Goal: Task Accomplishment & Management: Complete application form

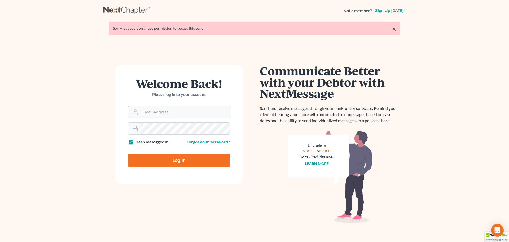
type input "[PERSON_NAME][EMAIL_ADDRESS][DOMAIN_NAME]"
click at [190, 159] on input "Log In" at bounding box center [179, 159] width 102 height 13
type input "Thinking..."
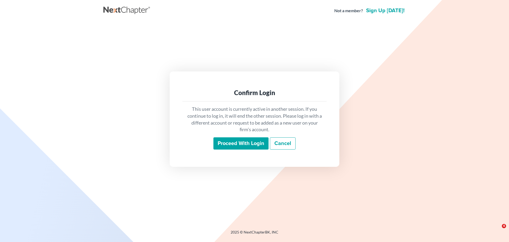
click at [249, 146] on input "Proceed with login" at bounding box center [240, 143] width 55 height 12
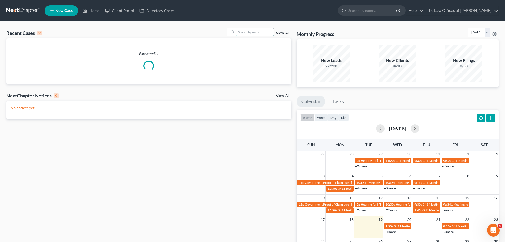
click at [265, 34] on input "search" at bounding box center [255, 32] width 37 height 8
type input "dyer"
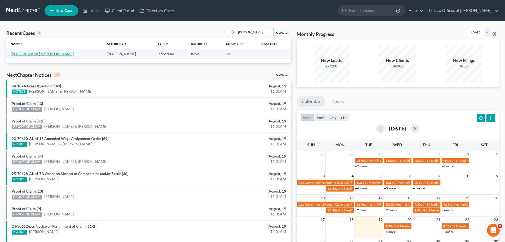
click at [29, 55] on link "Dyer, Kyle & Amber" at bounding box center [42, 53] width 63 height 5
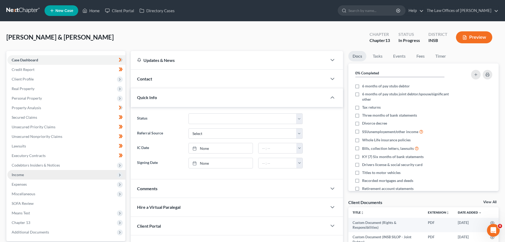
click at [15, 174] on span "Income" at bounding box center [18, 174] width 12 height 5
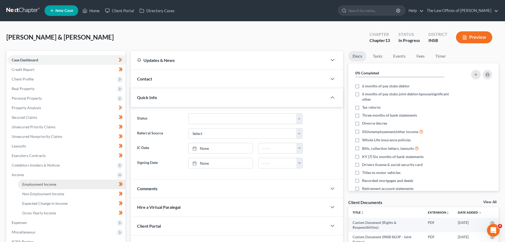
click at [32, 184] on span "Employment Income" at bounding box center [39, 184] width 34 height 5
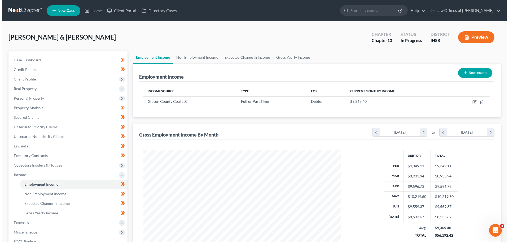
scroll to position [99, 208]
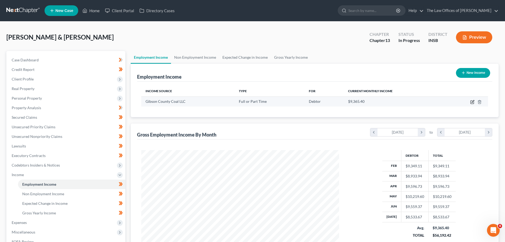
click at [472, 102] on icon "button" at bounding box center [472, 102] width 4 height 4
select select "0"
select select "37"
select select "3"
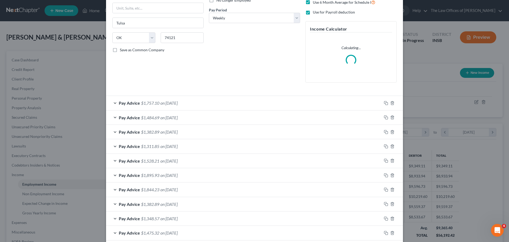
scroll to position [80, 0]
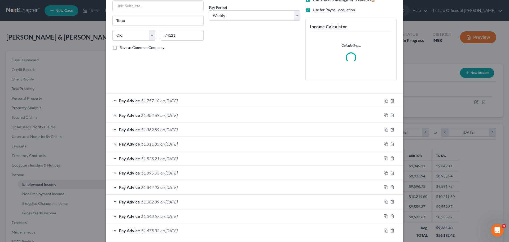
click at [233, 97] on div "Pay Advice $1,757.10 on 07/25/2025" at bounding box center [244, 100] width 276 height 14
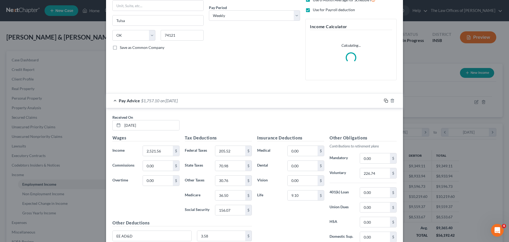
click at [386, 101] on rect "button" at bounding box center [387, 101] width 2 height 2
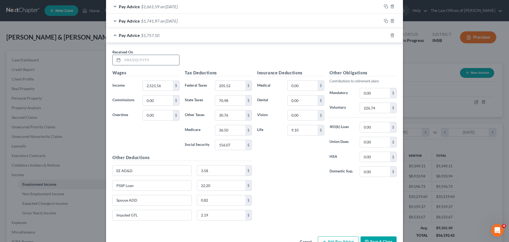
scroll to position [537, 0]
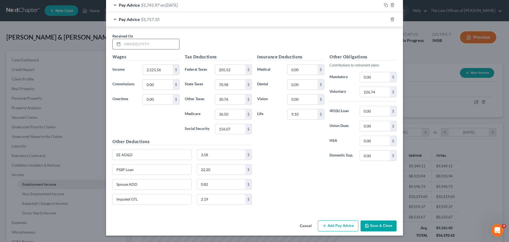
click at [125, 44] on input "text" at bounding box center [151, 44] width 57 height 10
type input "08/01/2025"
click at [163, 71] on input "2,521.56" at bounding box center [158, 70] width 30 height 10
drag, startPoint x: 163, startPoint y: 72, endPoint x: 59, endPoint y: 64, distance: 104.2
click at [59, 64] on div "Edit Income Source × Employment Type * Select Full or Part Time Employment Self…" at bounding box center [254, 121] width 509 height 242
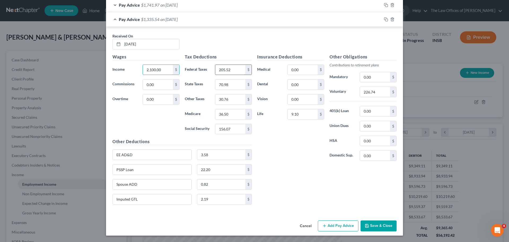
type input "2,100.00"
click at [237, 67] on input "205.52" at bounding box center [230, 70] width 30 height 10
type input "157.96"
type input "59.09"
type input "25.61"
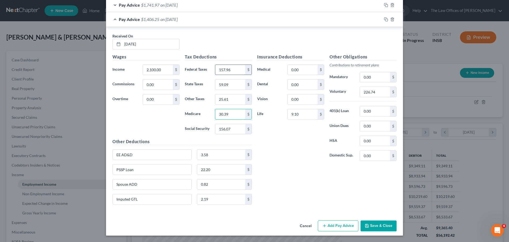
type input "30.39"
type input "129.93"
click at [377, 90] on input "226.74" at bounding box center [375, 92] width 30 height 10
click at [381, 91] on input "226.74" at bounding box center [375, 92] width 30 height 10
drag, startPoint x: 381, startPoint y: 91, endPoint x: 330, endPoint y: 89, distance: 50.7
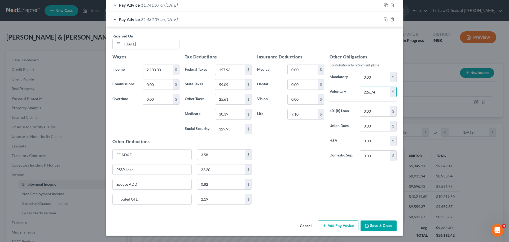
click at [330, 89] on div "Voluntary 226.74 $" at bounding box center [363, 91] width 72 height 11
type input "188.80"
click at [377, 81] on input "0.00" at bounding box center [375, 77] width 30 height 10
type input "424.26"
drag, startPoint x: 376, startPoint y: 76, endPoint x: 314, endPoint y: 73, distance: 61.6
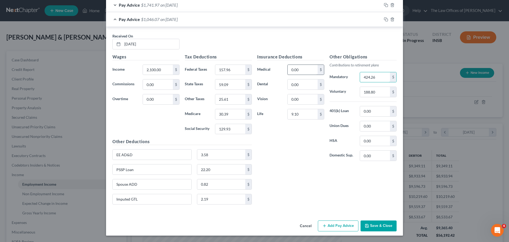
click at [314, 73] on div "Insurance Deductions Medical 0.00 $ Dental 0.00 $ Vision 0.00 $ Life 9.10 $ Oth…" at bounding box center [327, 110] width 145 height 112
drag, startPoint x: 384, startPoint y: 18, endPoint x: 367, endPoint y: 34, distance: 24.0
click at [384, 18] on icon "button" at bounding box center [385, 19] width 2 height 2
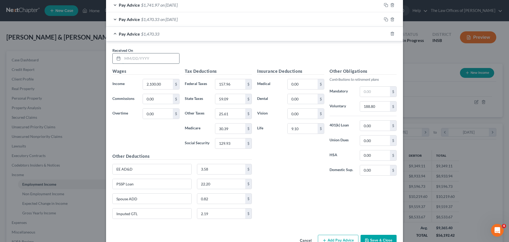
click at [124, 57] on input "text" at bounding box center [151, 58] width 57 height 10
type input "08/08/2025"
click at [161, 84] on input "2,100.00" at bounding box center [158, 84] width 30 height 10
drag, startPoint x: 161, startPoint y: 84, endPoint x: 154, endPoint y: 86, distance: 8.1
click at [154, 86] on input "2,100.00" at bounding box center [158, 84] width 30 height 10
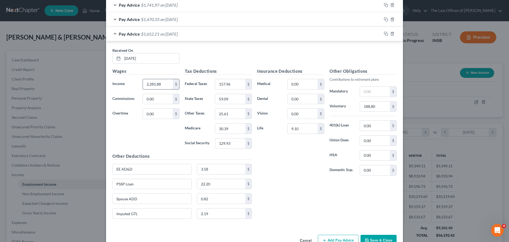
type input "2,281.88"
type input "178.48"
type input "64.22"
type input "27.83"
type input "33.02"
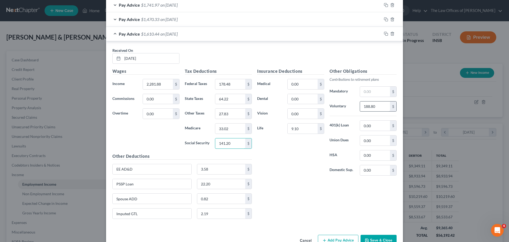
type input "141.20"
click at [374, 108] on input "188.80" at bounding box center [375, 106] width 30 height 10
click at [379, 107] on input "188.80" at bounding box center [375, 106] width 30 height 10
drag, startPoint x: 379, startPoint y: 107, endPoint x: 329, endPoint y: 104, distance: 49.4
click at [329, 104] on div "Voluntary 188.80 $" at bounding box center [363, 106] width 72 height 11
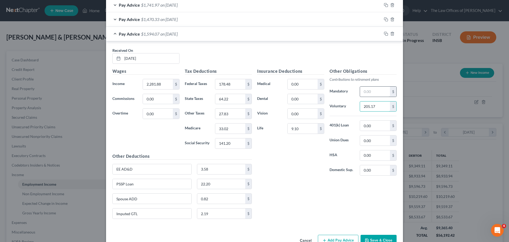
type input "205.17"
click at [376, 91] on input "text" at bounding box center [375, 91] width 30 height 10
type input "459.28"
drag, startPoint x: 378, startPoint y: 89, endPoint x: 334, endPoint y: 90, distance: 44.6
click at [334, 90] on div "Mandatory 459.28 $" at bounding box center [363, 91] width 72 height 11
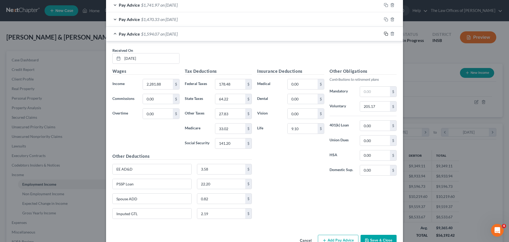
click at [384, 34] on icon "button" at bounding box center [386, 34] width 4 height 4
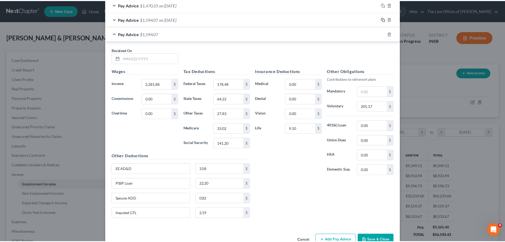
scroll to position [566, 0]
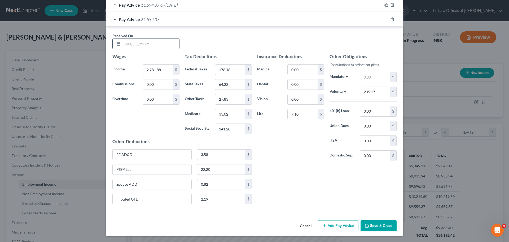
click at [129, 46] on input "text" at bounding box center [151, 44] width 57 height 10
type input "08/15/2025"
click at [165, 68] on input "2,281.88" at bounding box center [158, 69] width 30 height 10
type input "2,503.52"
click at [234, 70] on input "178.48" at bounding box center [230, 69] width 30 height 10
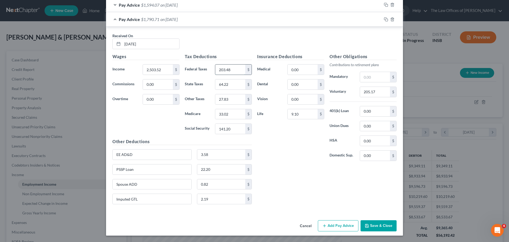
type input "203.48"
type input "70.47"
type input "30.54"
type input "36.24"
type input "154.94"
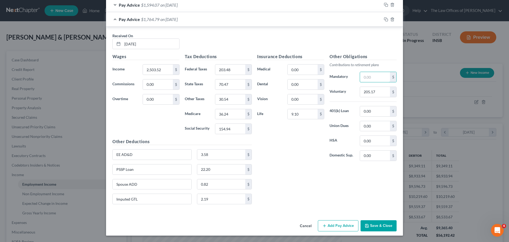
drag, startPoint x: 378, startPoint y: 77, endPoint x: 420, endPoint y: 95, distance: 45.7
click at [378, 77] on input "text" at bounding box center [375, 77] width 30 height 10
type input "501.96"
click at [376, 93] on input "205.17" at bounding box center [375, 92] width 30 height 10
type input "225.12"
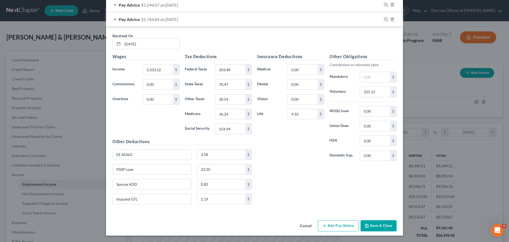
click at [113, 6] on div "Pay Advice $1,594.07 on 08/08/2025" at bounding box center [244, 5] width 276 height 14
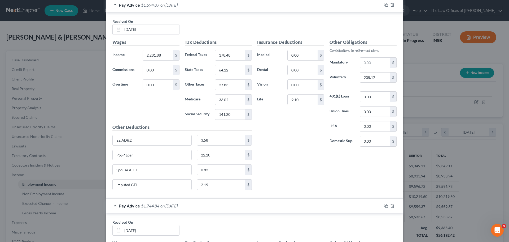
click at [113, 6] on div "Pay Advice $1,594.07 on 08/08/2025" at bounding box center [244, 5] width 276 height 14
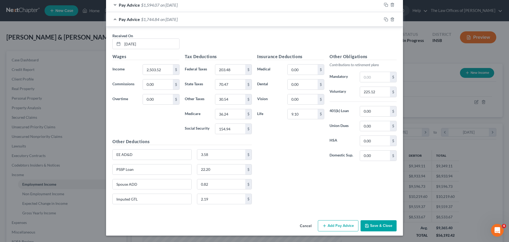
click at [381, 225] on button "Save & Close" at bounding box center [379, 225] width 36 height 11
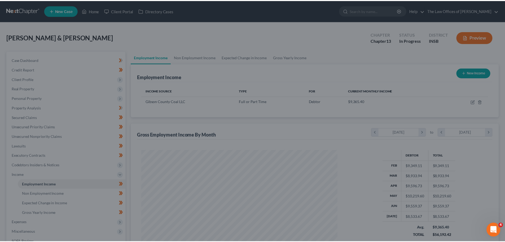
scroll to position [265090, 264980]
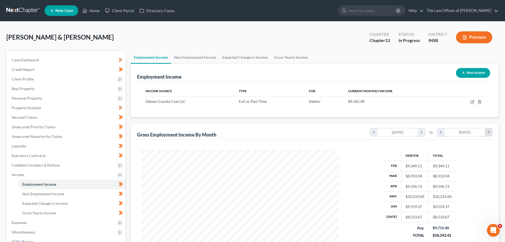
click at [491, 134] on icon "chevron_right" at bounding box center [488, 132] width 7 height 8
